Goal: Task Accomplishment & Management: Manage account settings

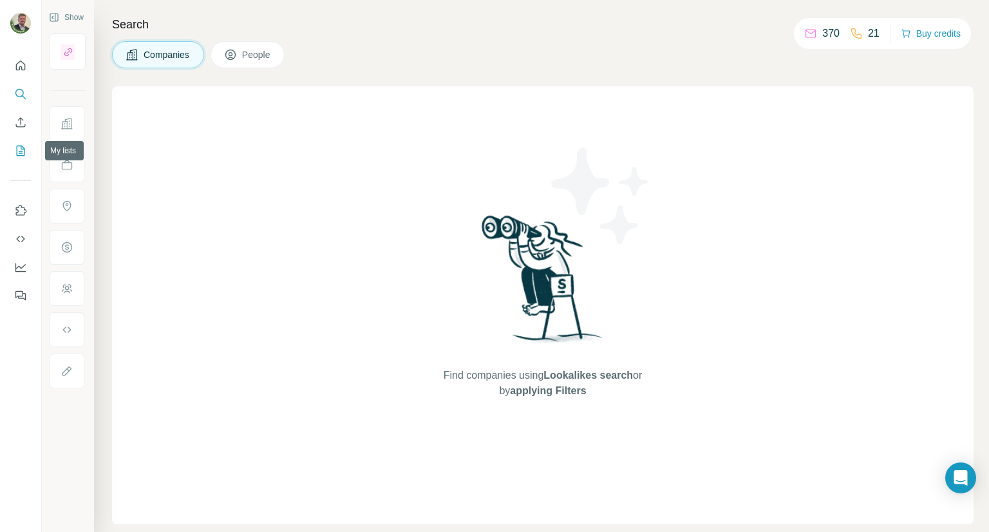
click at [21, 152] on icon "My lists" at bounding box center [20, 150] width 13 height 13
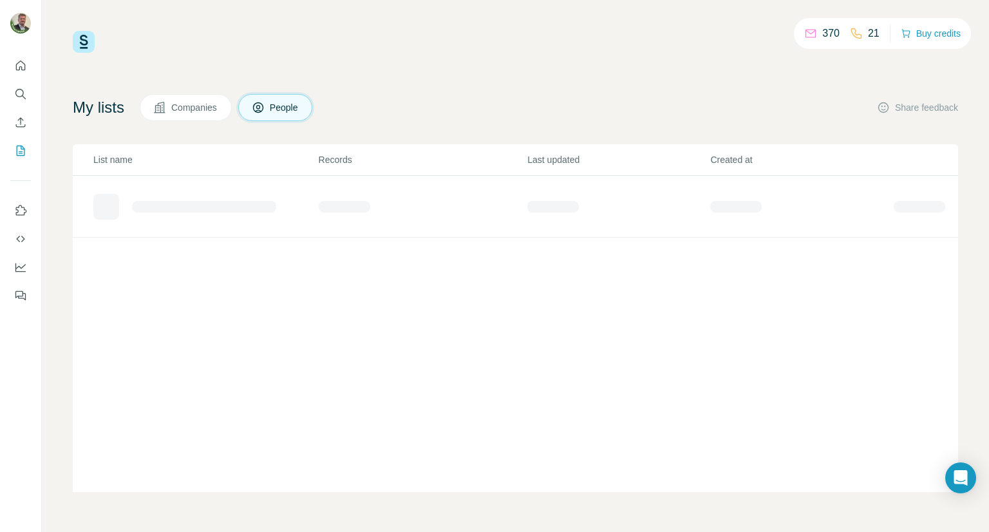
click at [198, 112] on span "Companies" at bounding box center [194, 107] width 47 height 13
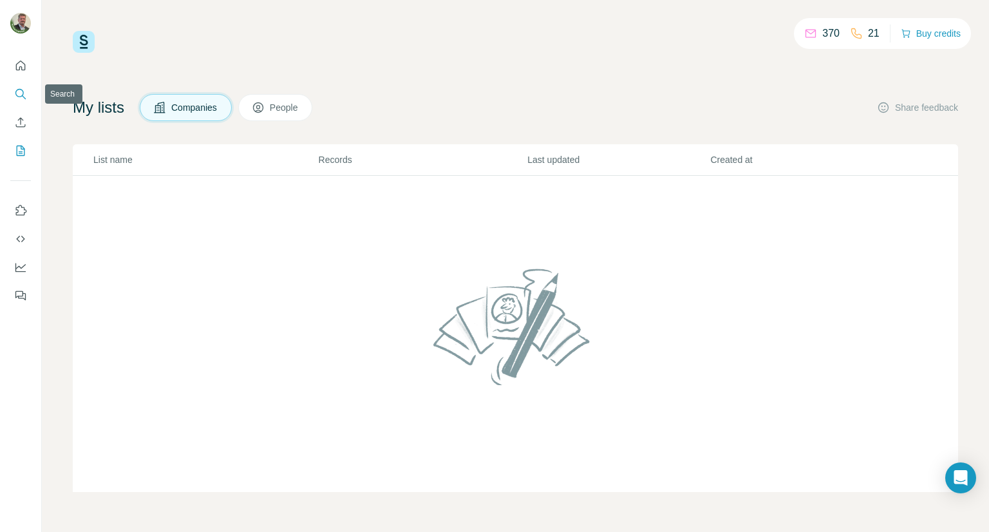
click at [19, 93] on icon "Search" at bounding box center [20, 94] width 13 height 13
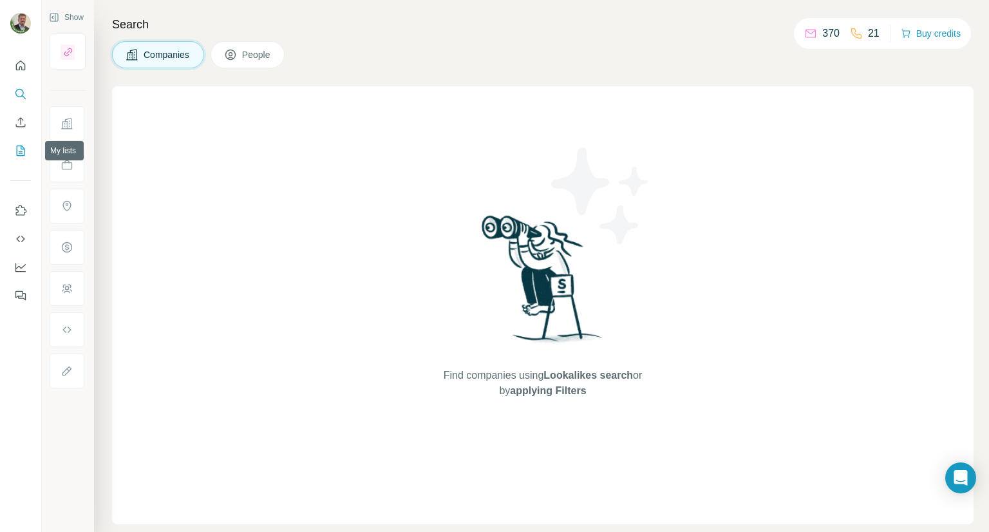
click at [21, 156] on icon "My lists" at bounding box center [20, 150] width 13 height 13
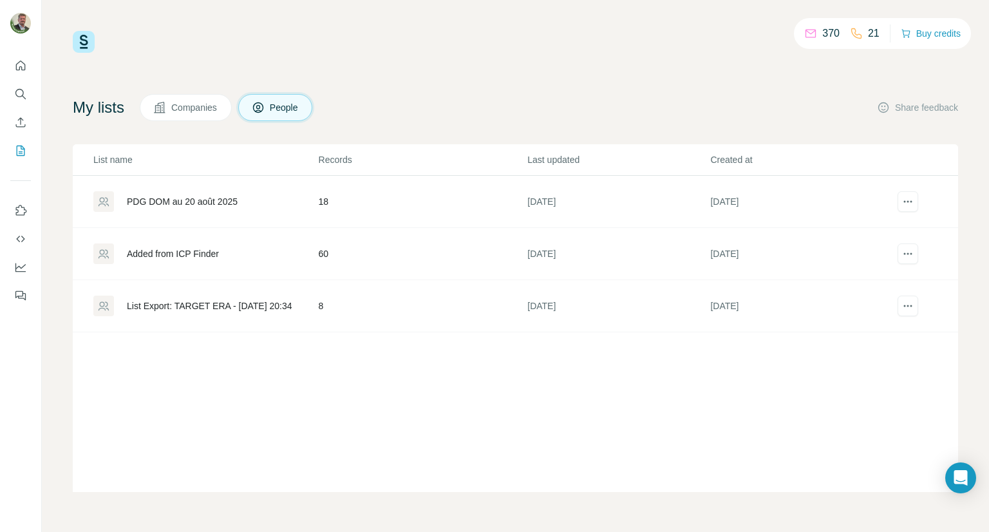
click at [204, 202] on div "PDG DOM au 20 août 2025" at bounding box center [182, 201] width 111 height 13
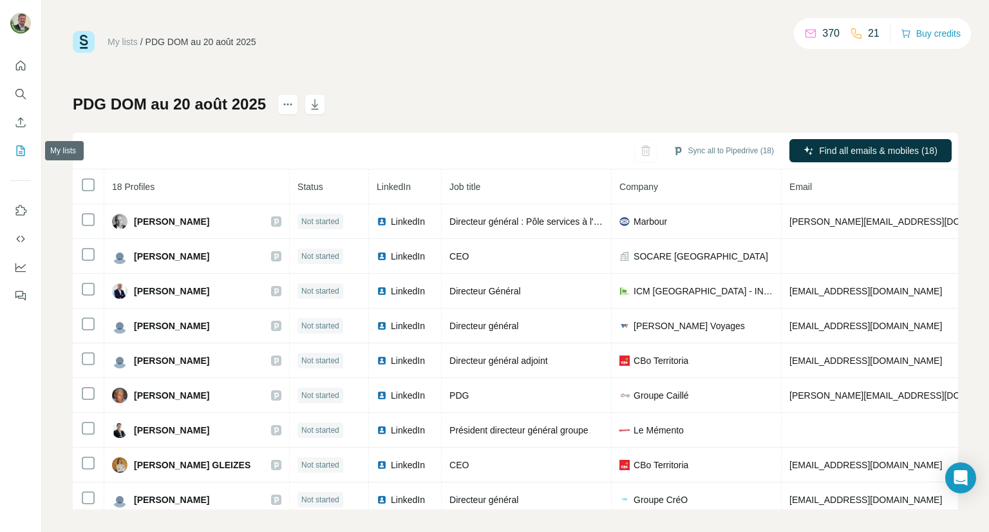
click at [19, 150] on icon "My lists" at bounding box center [20, 150] width 13 height 13
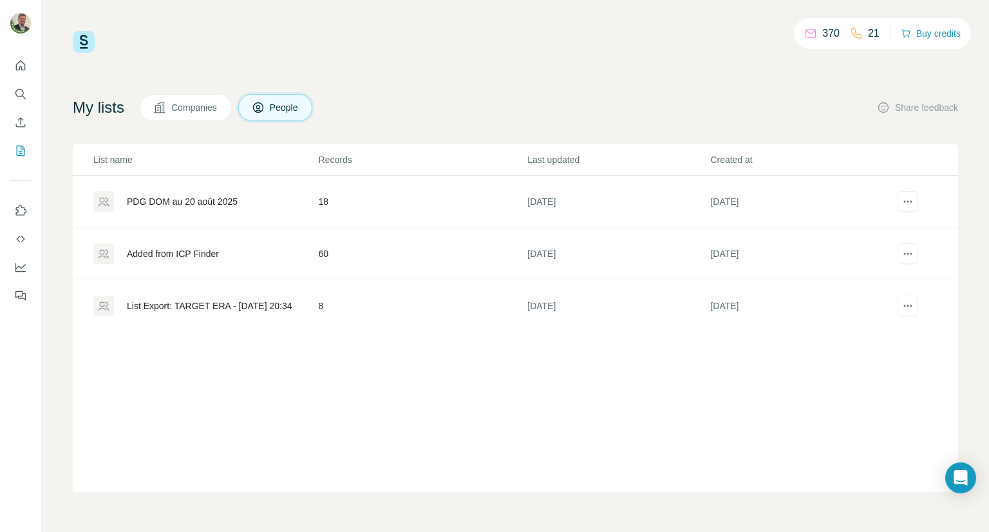
click at [176, 256] on div "Added from ICP Finder" at bounding box center [173, 253] width 92 height 13
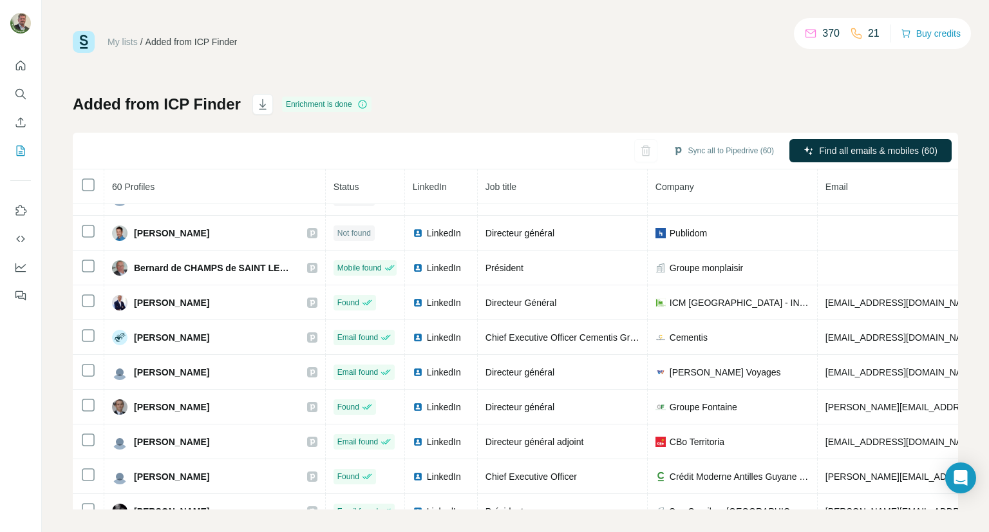
scroll to position [129, 0]
